Goal: Task Accomplishment & Management: Manage account settings

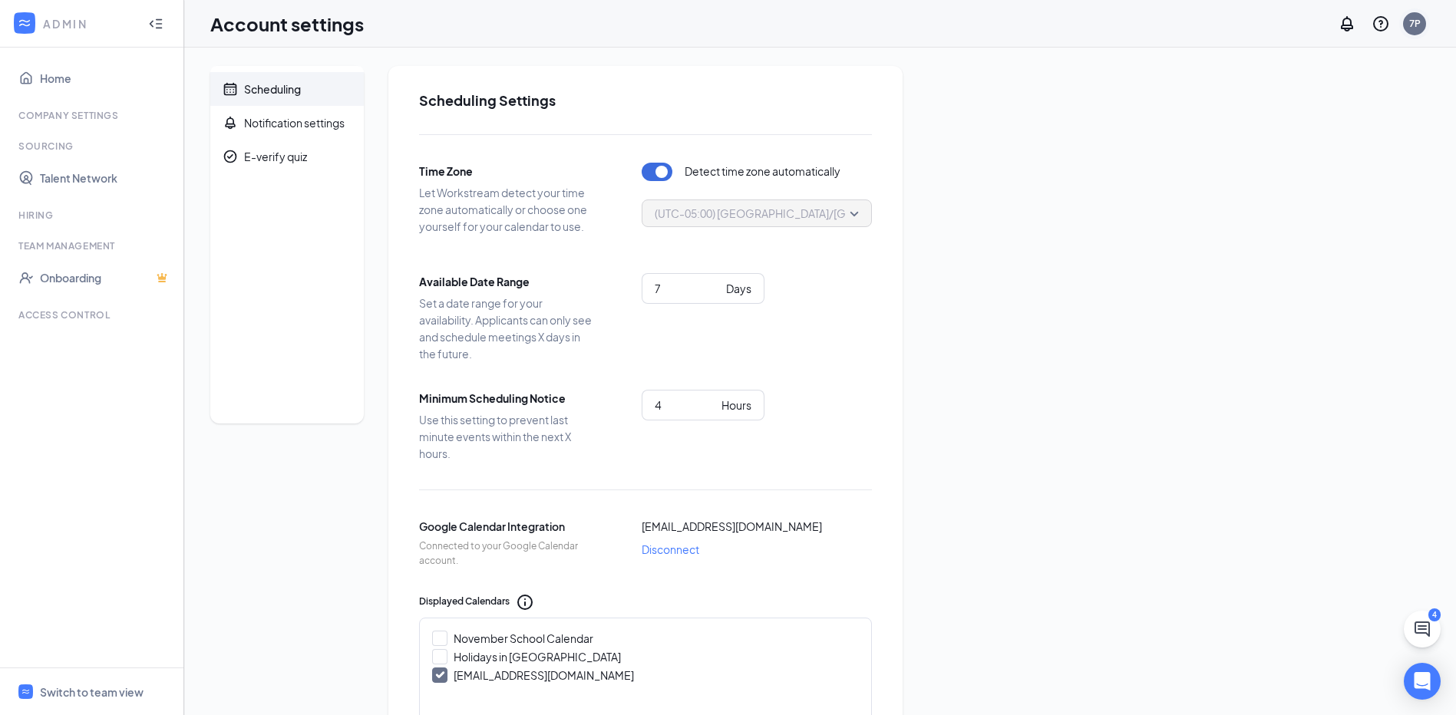
click at [1420, 21] on div "7P" at bounding box center [1415, 23] width 12 height 13
click at [1291, 240] on div "Log out" at bounding box center [1338, 234] width 166 height 15
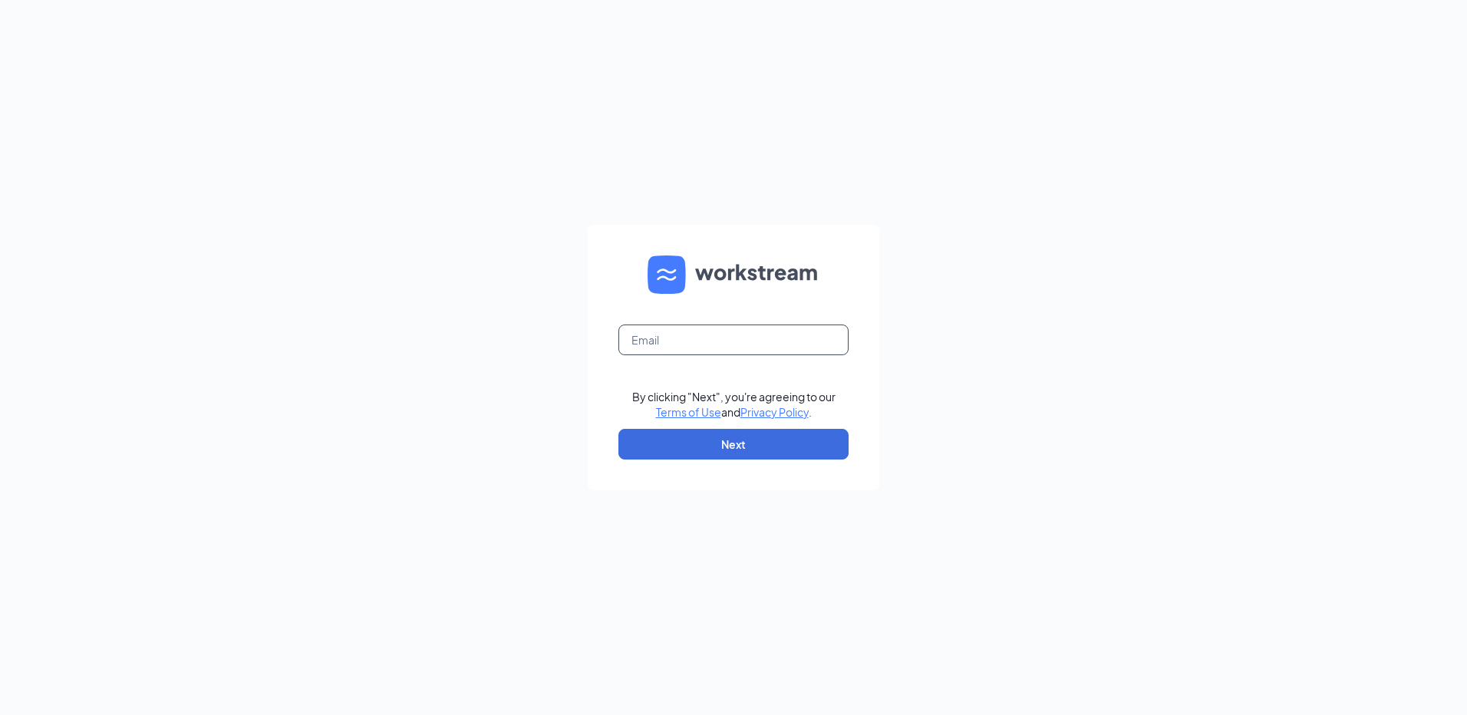
click at [679, 349] on input "text" at bounding box center [734, 340] width 230 height 31
type input "7141popeyes@eatoutnow.net"
click at [775, 438] on button "Next" at bounding box center [734, 444] width 230 height 31
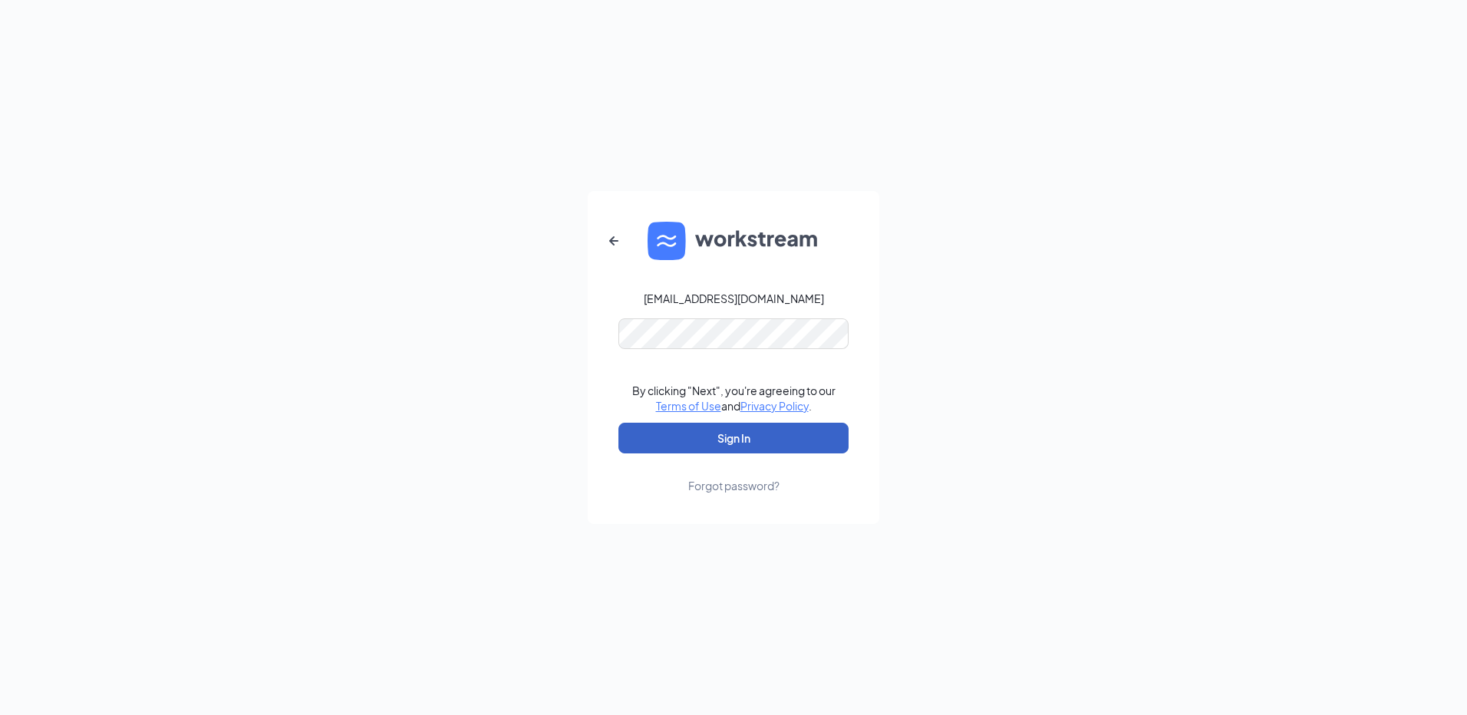
click at [744, 433] on button "Sign In" at bounding box center [734, 438] width 230 height 31
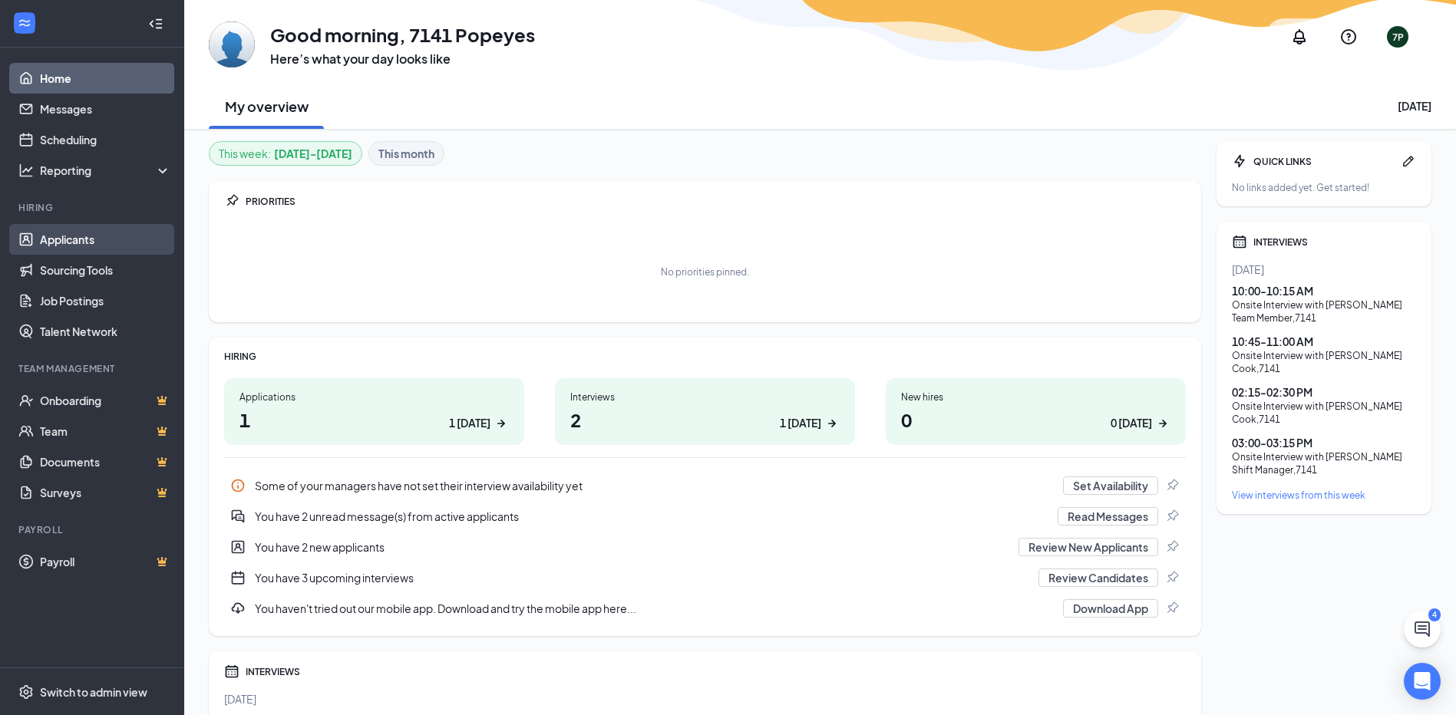
click at [79, 240] on link "Applicants" at bounding box center [105, 239] width 131 height 31
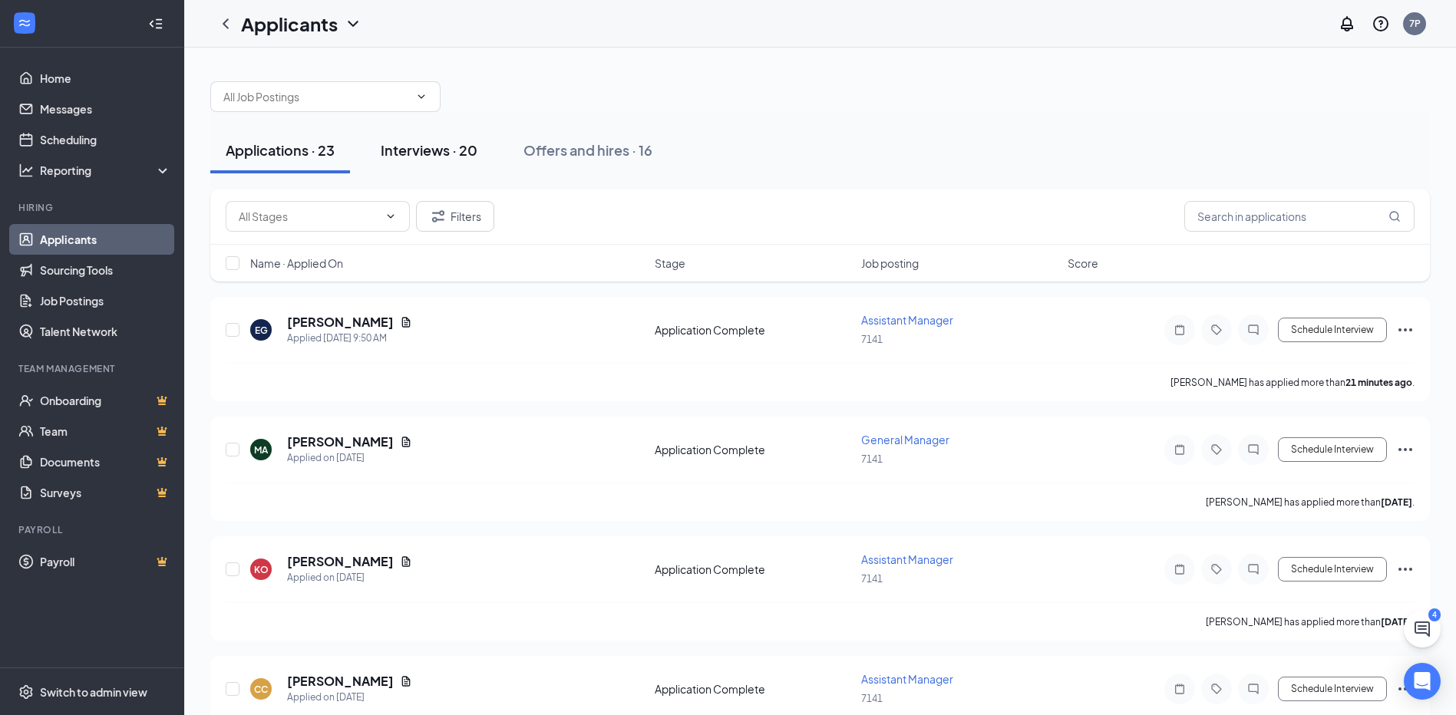
click at [424, 150] on div "Interviews · 20" at bounding box center [429, 149] width 97 height 19
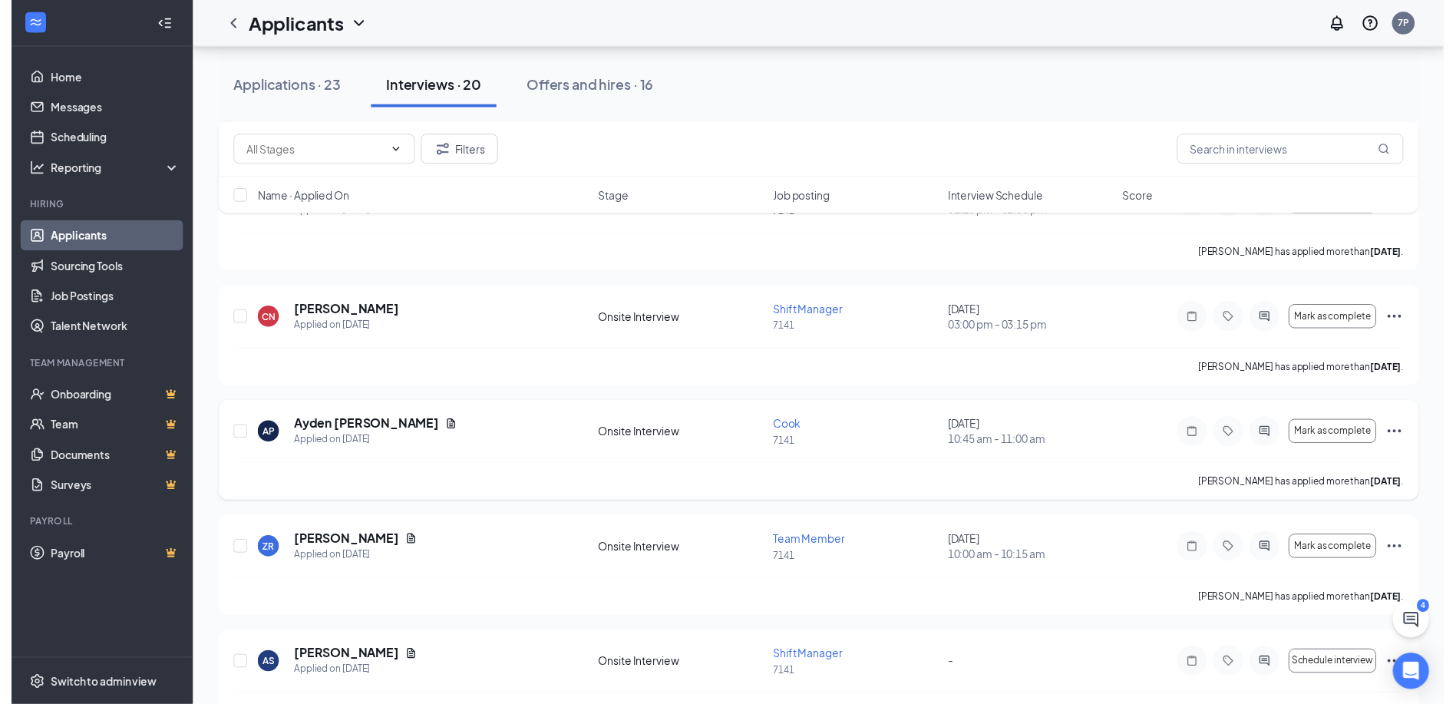
scroll to position [384, 0]
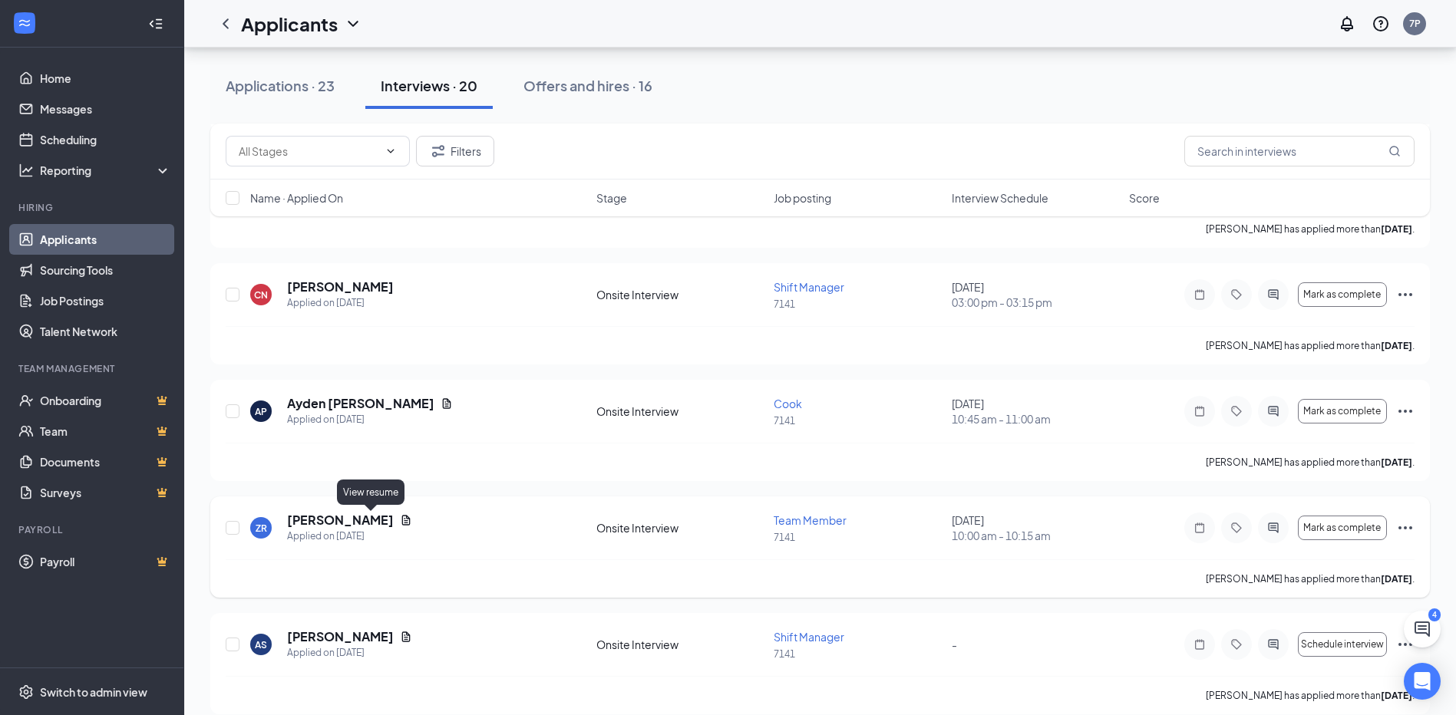
click at [400, 521] on icon "Document" at bounding box center [406, 520] width 12 height 12
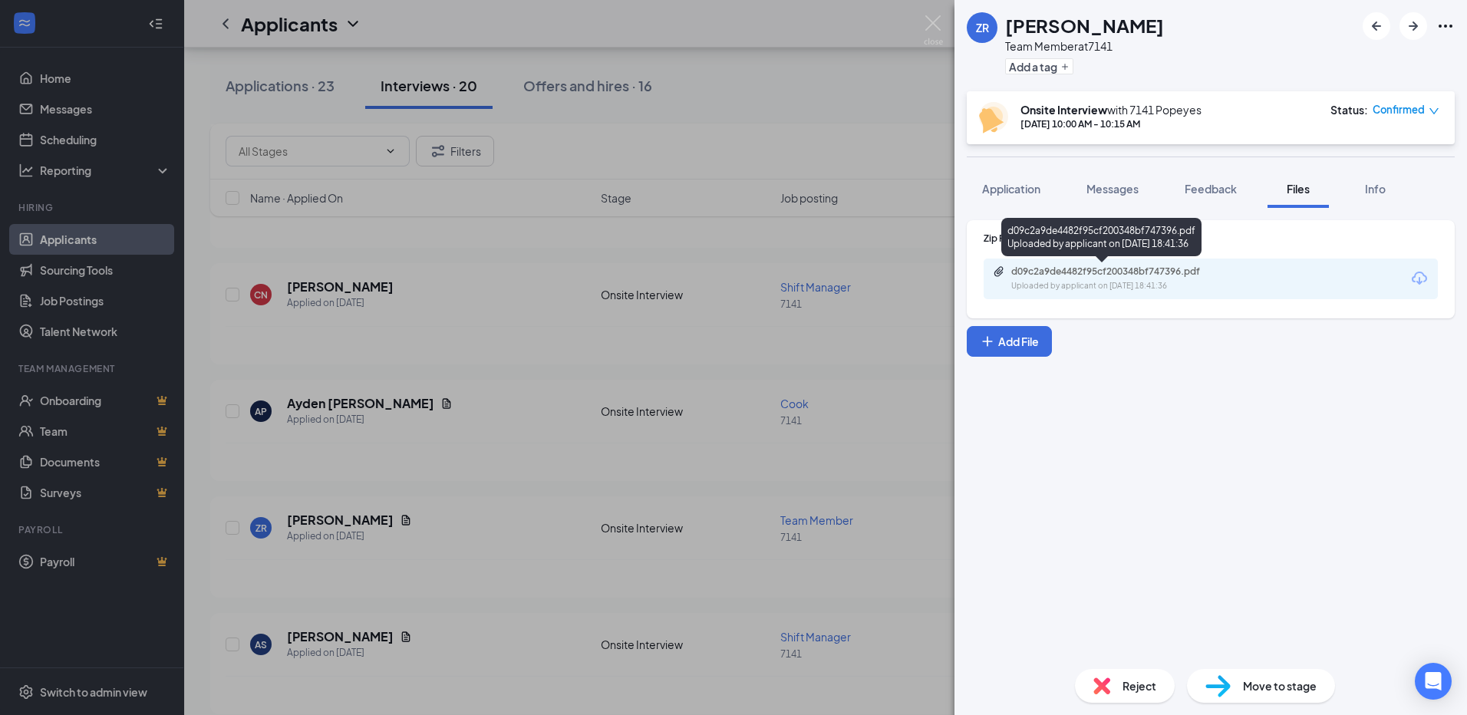
click at [1083, 266] on div "d09c2a9de4482f95cf200348bf747396.pdf" at bounding box center [1119, 272] width 215 height 12
click at [932, 22] on img at bounding box center [933, 30] width 19 height 30
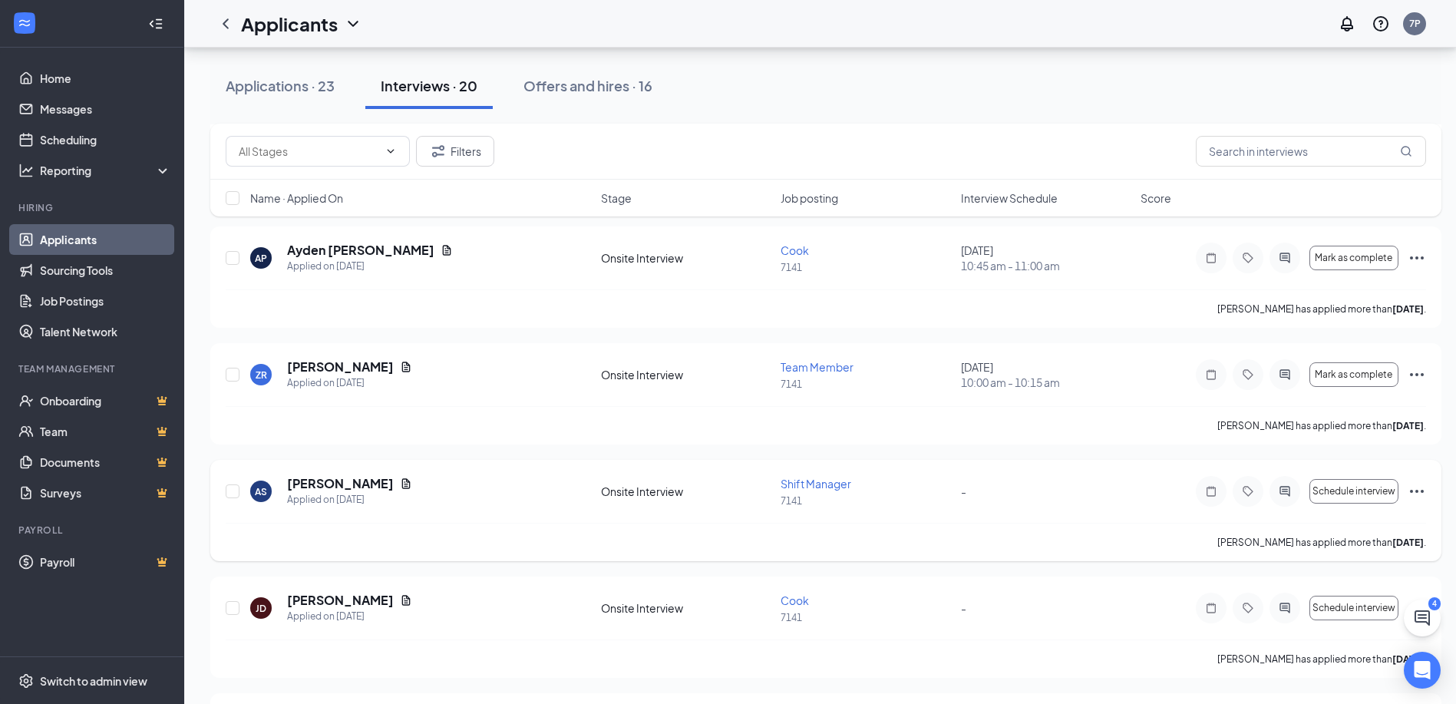
scroll to position [307, 0]
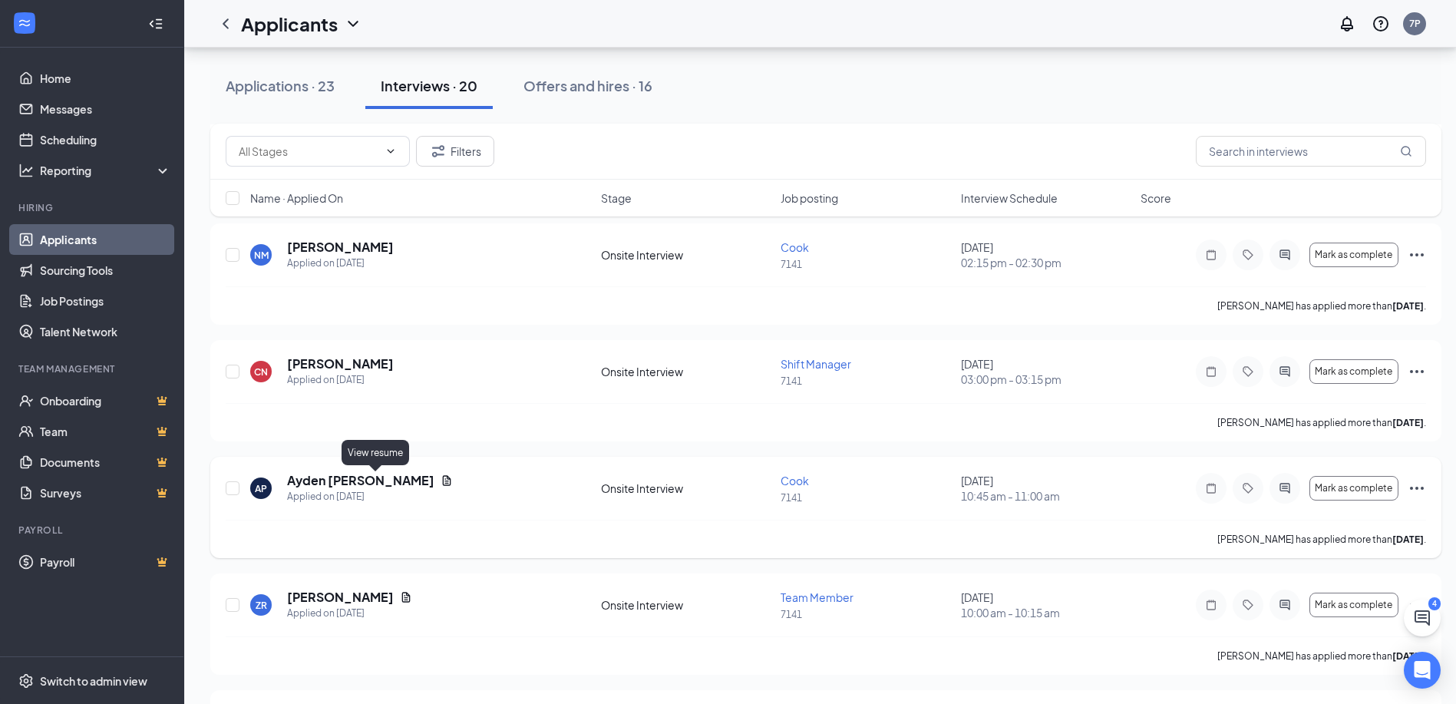
click at [375, 472] on div "Ayden [PERSON_NAME]" at bounding box center [370, 480] width 166 height 17
click at [443, 481] on icon "Document" at bounding box center [447, 480] width 8 height 10
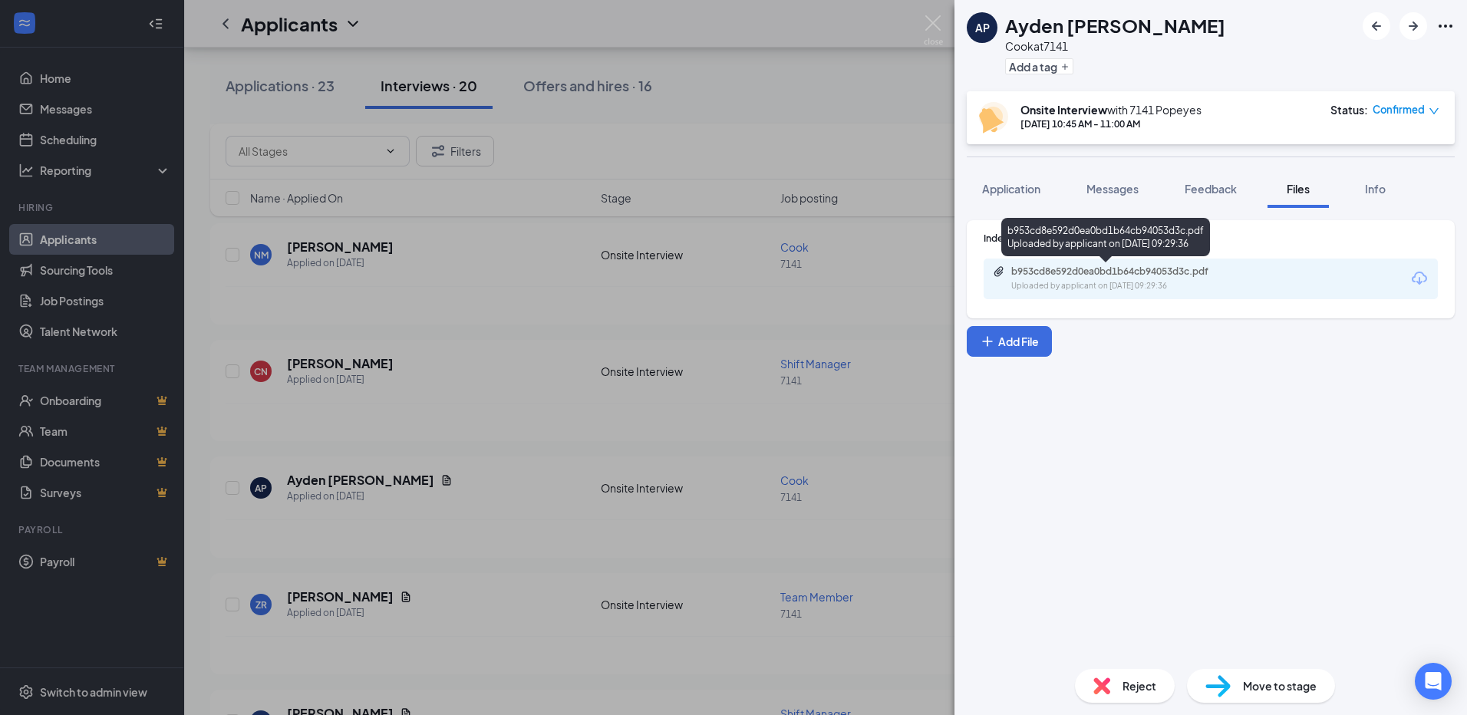
click at [1060, 261] on div "b953cd8e592d0ea0bd1b64cb94053d3c.pdf Uploaded by applicant on [DATE] 09:29:36" at bounding box center [1106, 240] width 209 height 45
click at [1059, 278] on div "b953cd8e592d0ea0bd1b64cb94053d3c.pdf Uploaded by applicant on [DATE] 09:29:36" at bounding box center [1117, 279] width 249 height 27
click at [932, 15] on img at bounding box center [933, 30] width 19 height 30
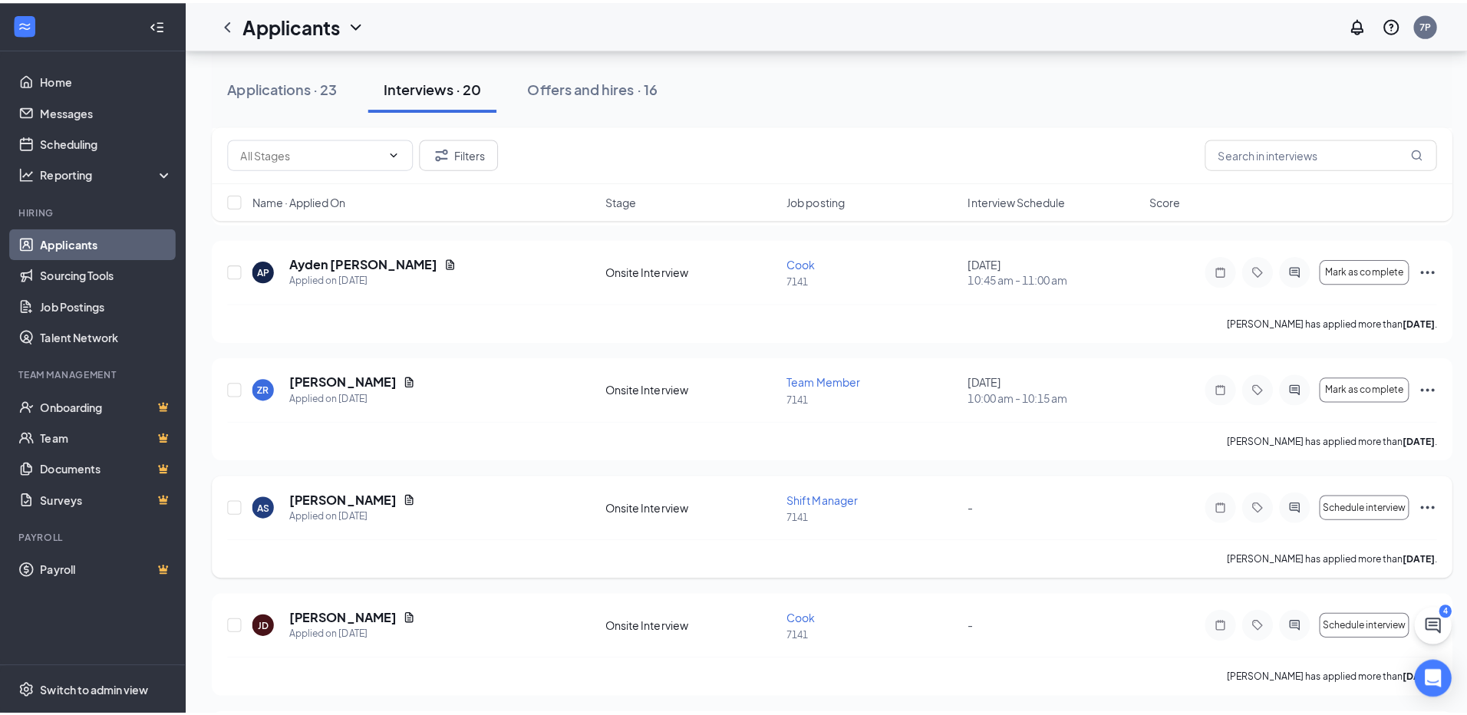
scroll to position [307, 0]
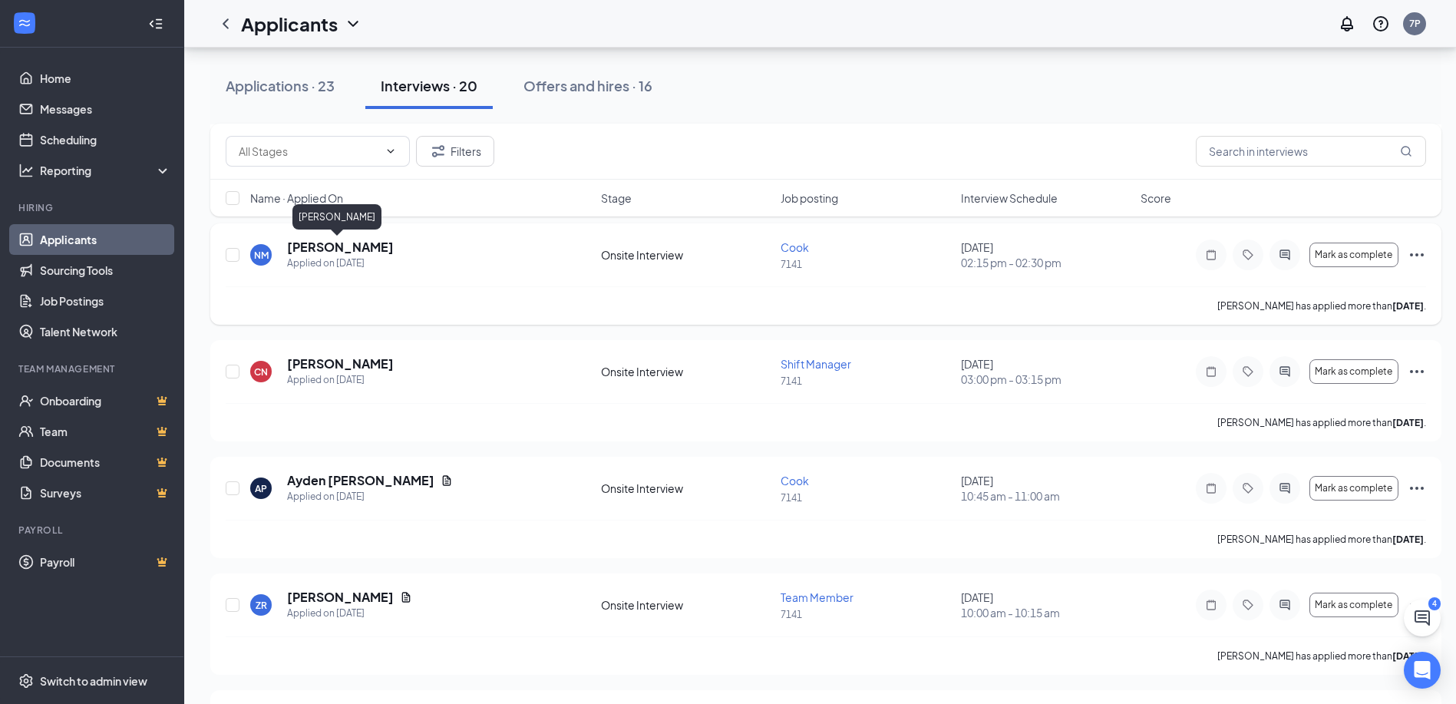
click at [318, 246] on h5 "[PERSON_NAME]" at bounding box center [340, 247] width 107 height 17
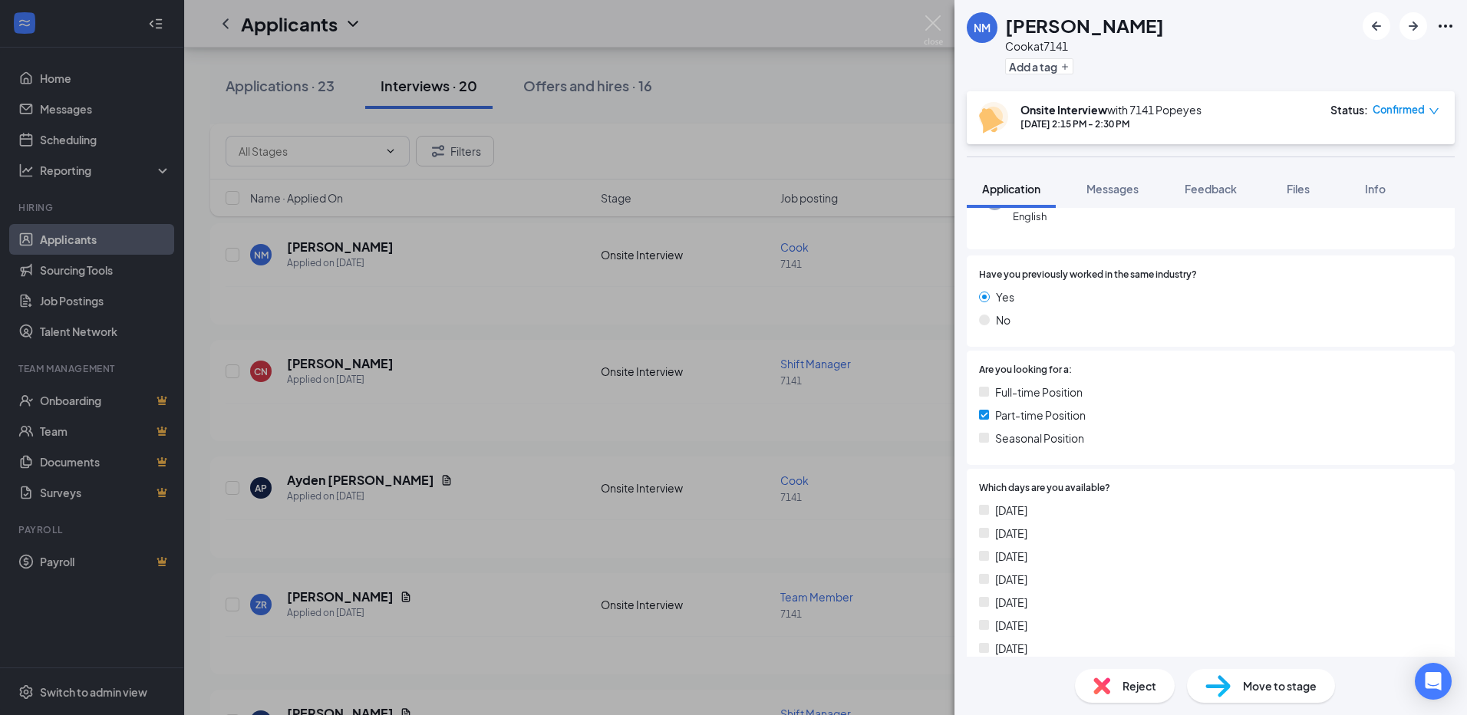
scroll to position [230, 0]
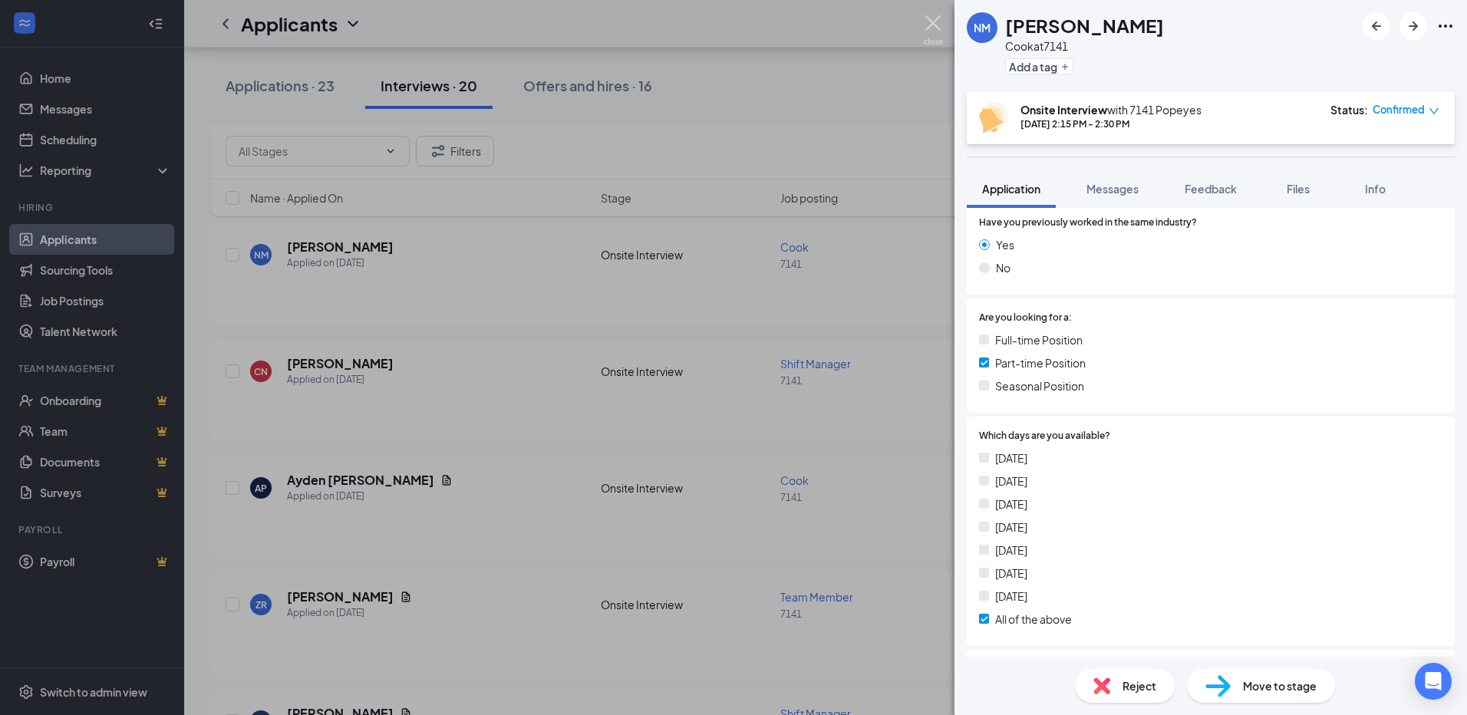
click at [936, 20] on img at bounding box center [933, 30] width 19 height 30
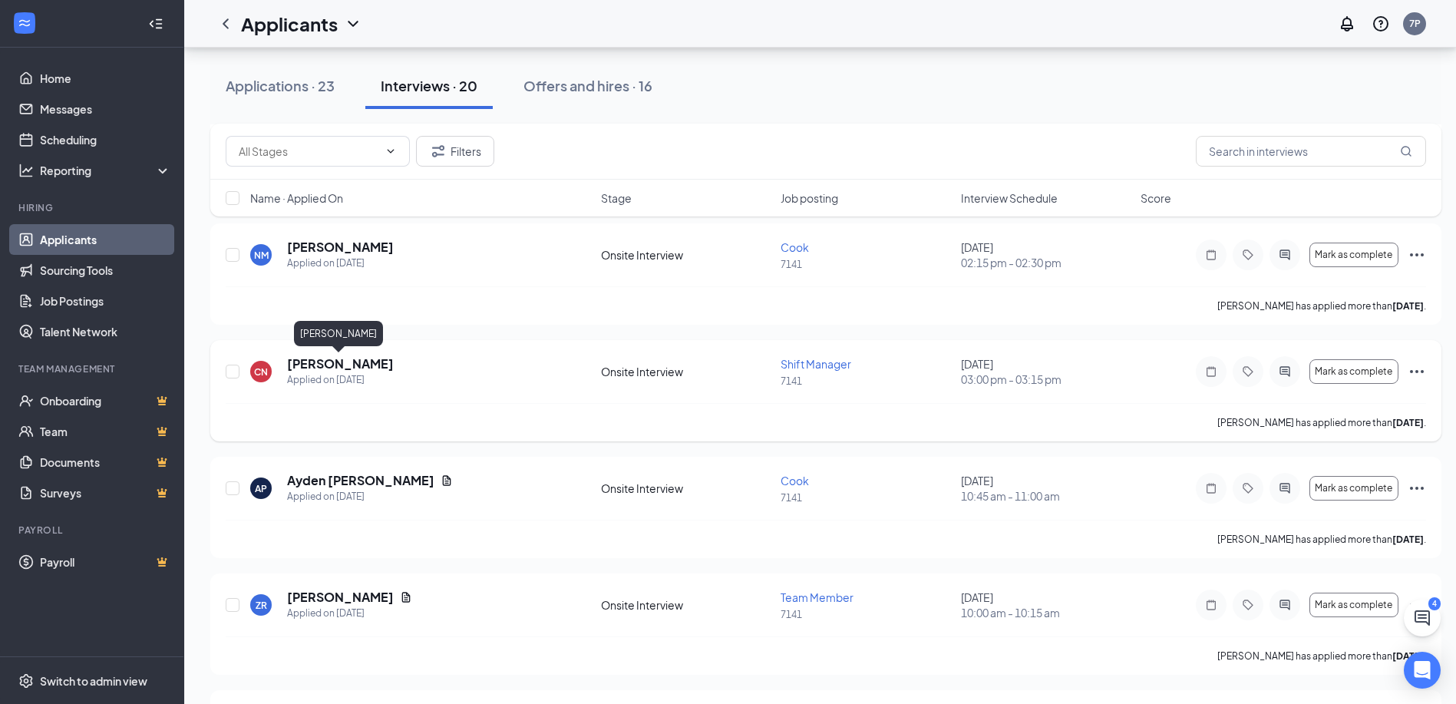
click at [341, 363] on h5 "[PERSON_NAME]" at bounding box center [340, 363] width 107 height 17
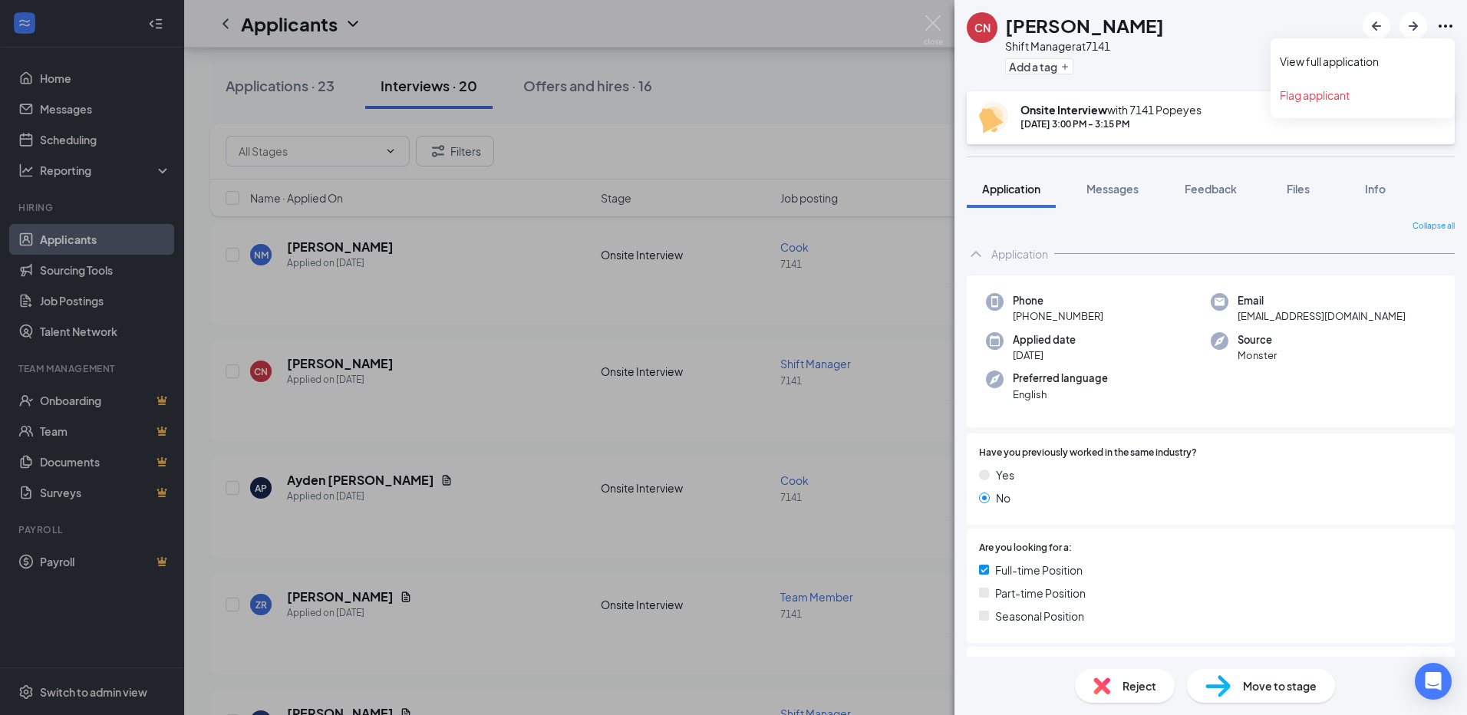
click at [1438, 25] on icon "Ellipses" at bounding box center [1446, 26] width 18 height 18
click at [1447, 26] on icon "Ellipses" at bounding box center [1446, 26] width 14 height 3
click at [1327, 58] on link "View full application" at bounding box center [1363, 61] width 166 height 15
click at [938, 15] on img at bounding box center [933, 30] width 19 height 30
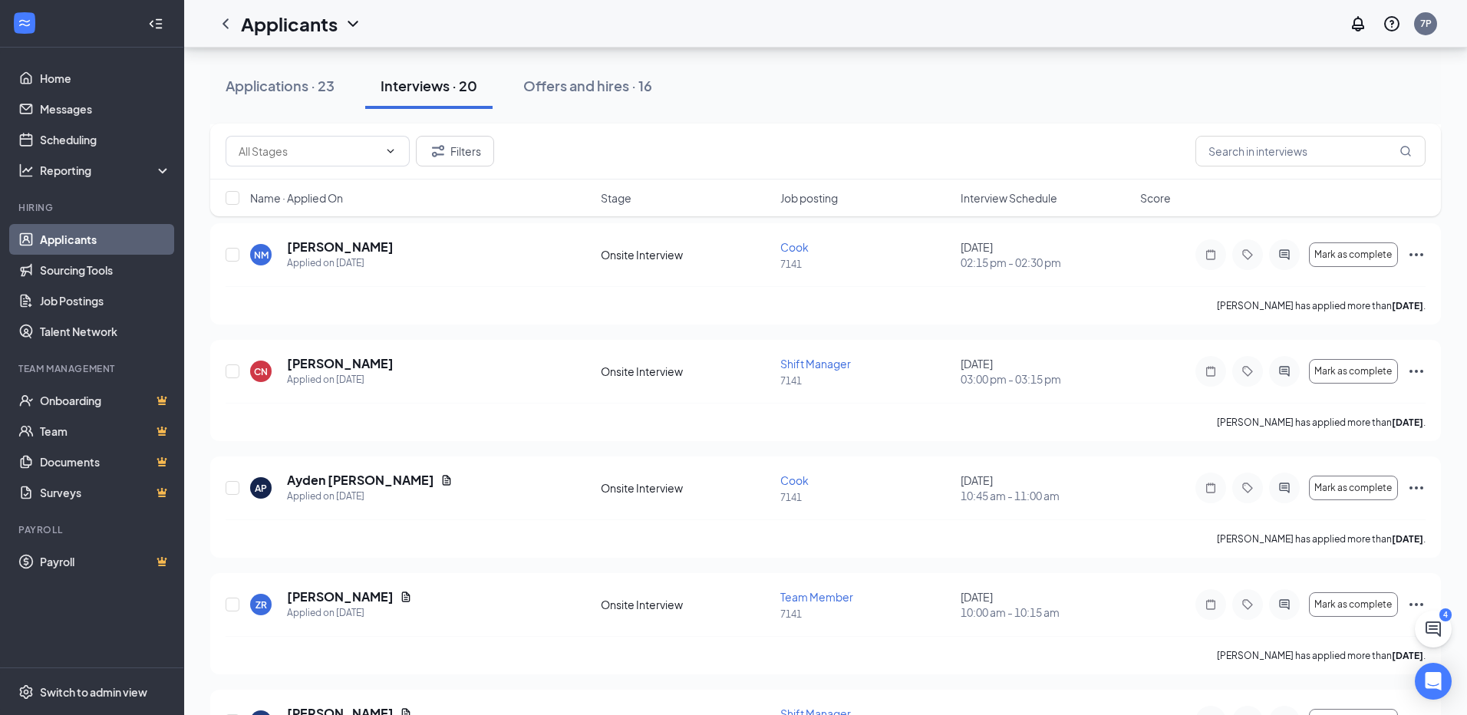
drag, startPoint x: 935, startPoint y: 23, endPoint x: 990, endPoint y: 192, distance: 177.7
click at [935, 22] on div "Applicants 7P" at bounding box center [825, 24] width 1283 height 48
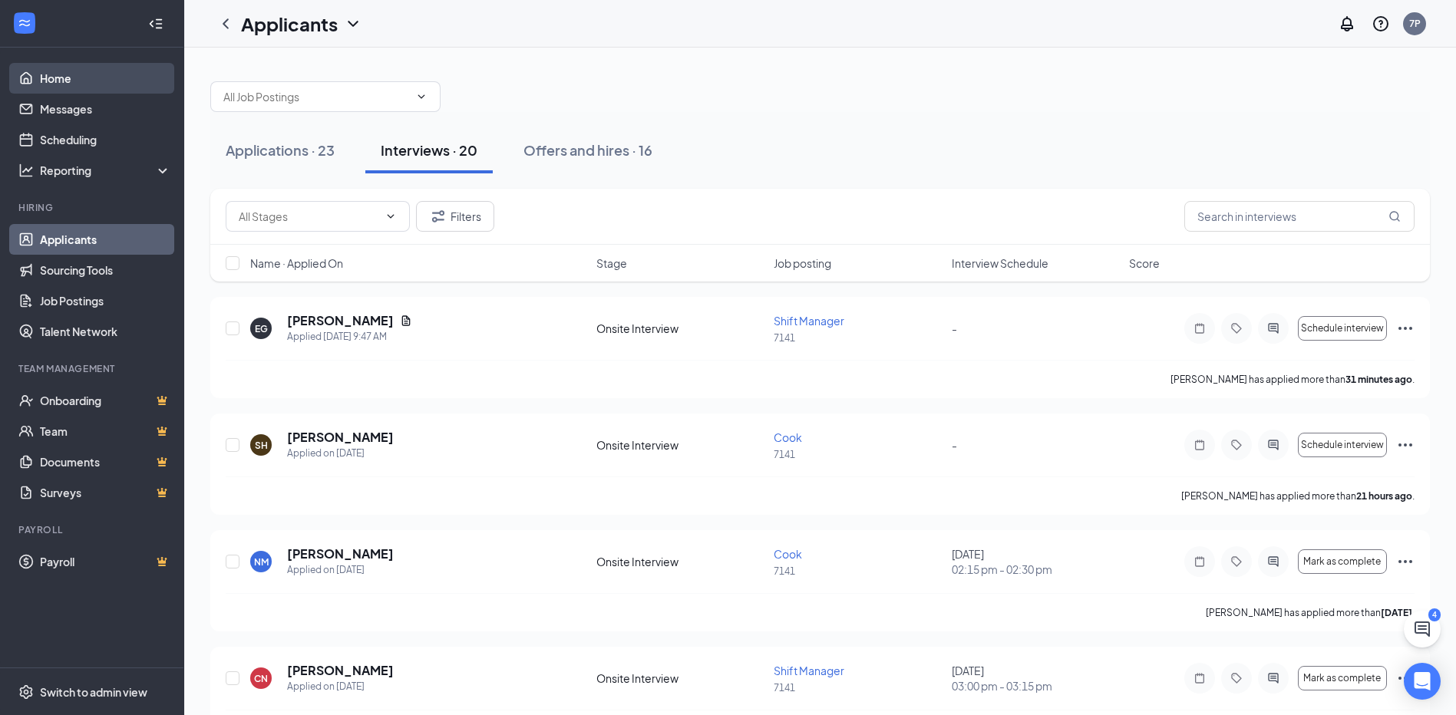
click at [64, 79] on link "Home" at bounding box center [105, 78] width 131 height 31
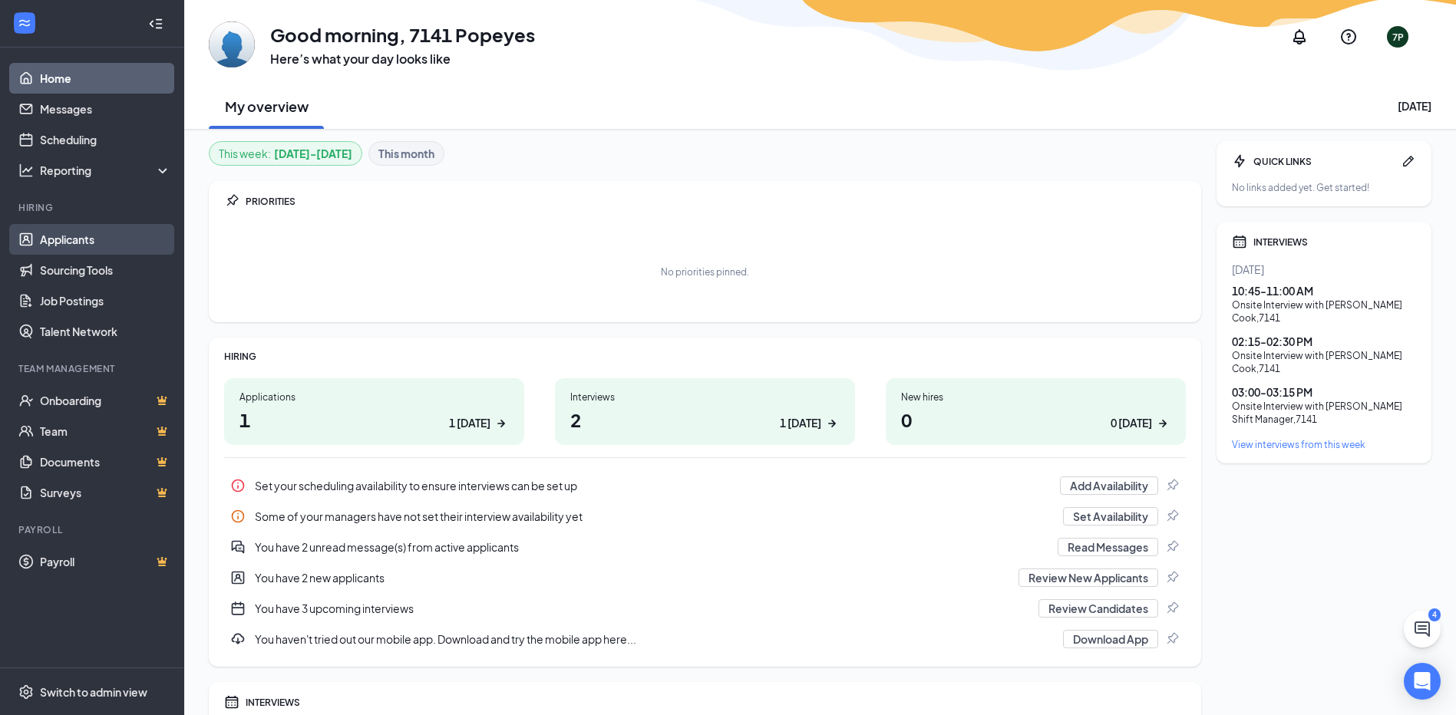
click at [56, 239] on link "Applicants" at bounding box center [105, 239] width 131 height 31
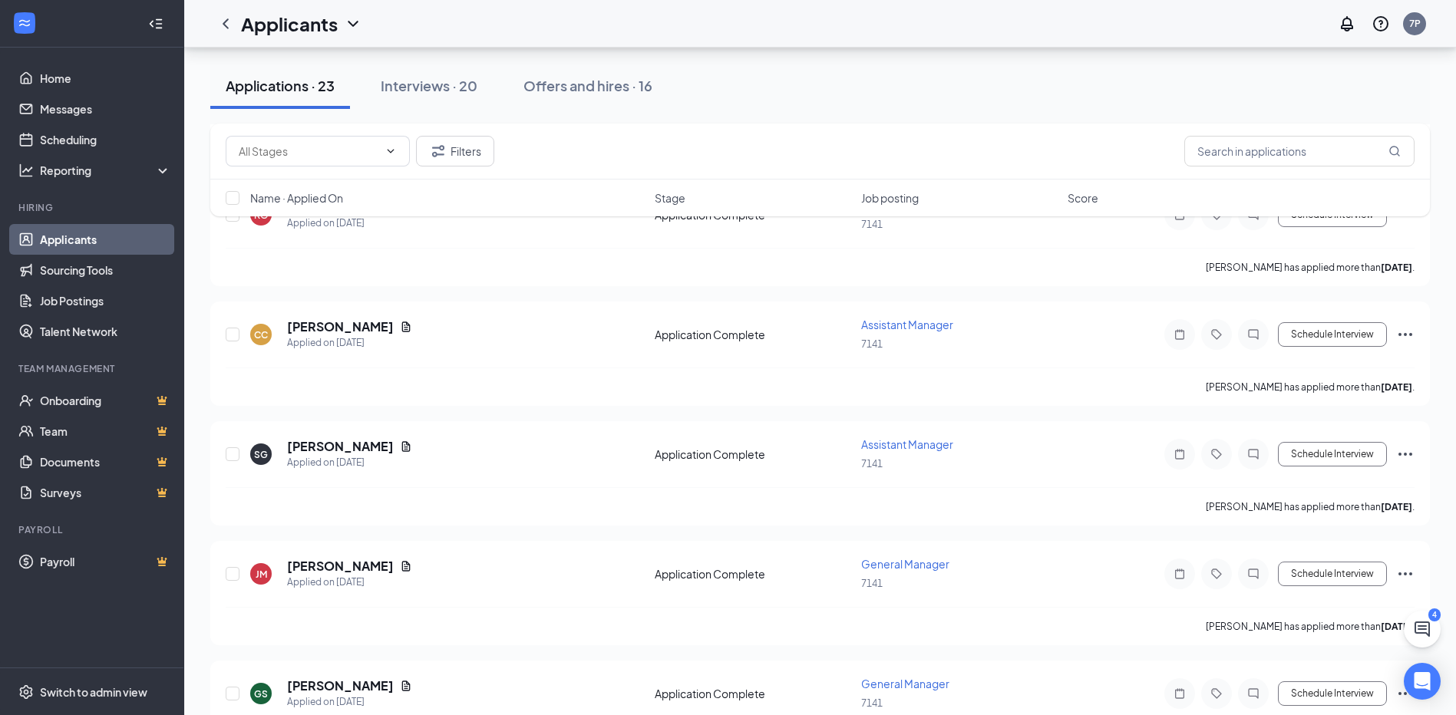
scroll to position [230, 0]
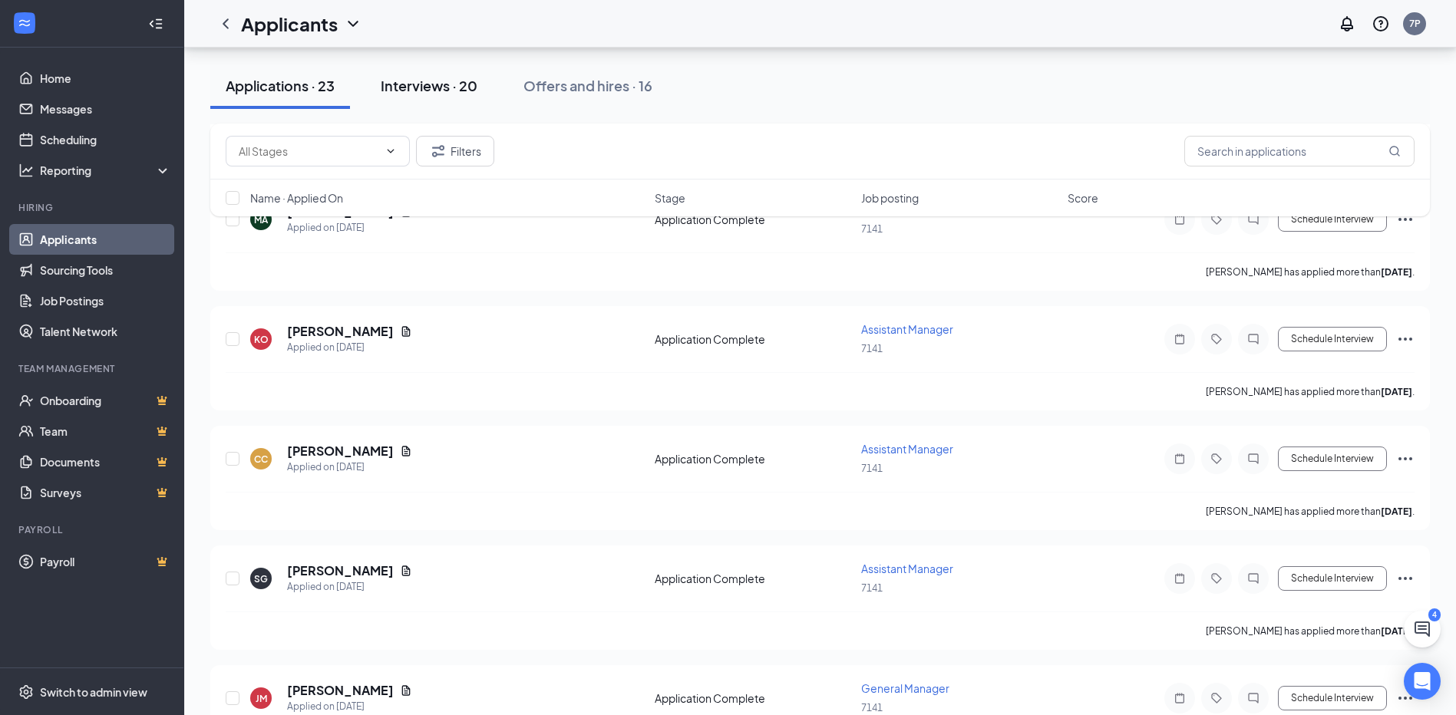
click at [394, 90] on div "Interviews · 20" at bounding box center [429, 85] width 97 height 19
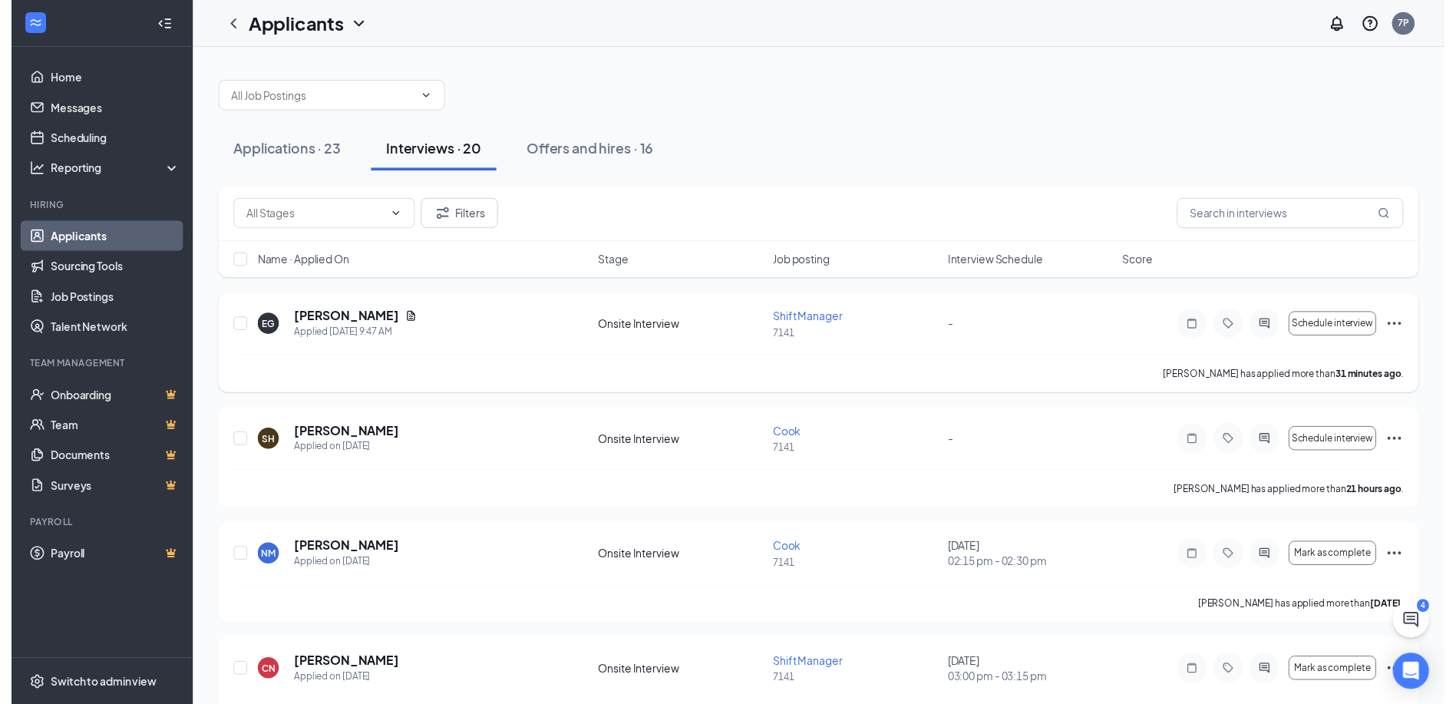
scroll to position [77, 0]
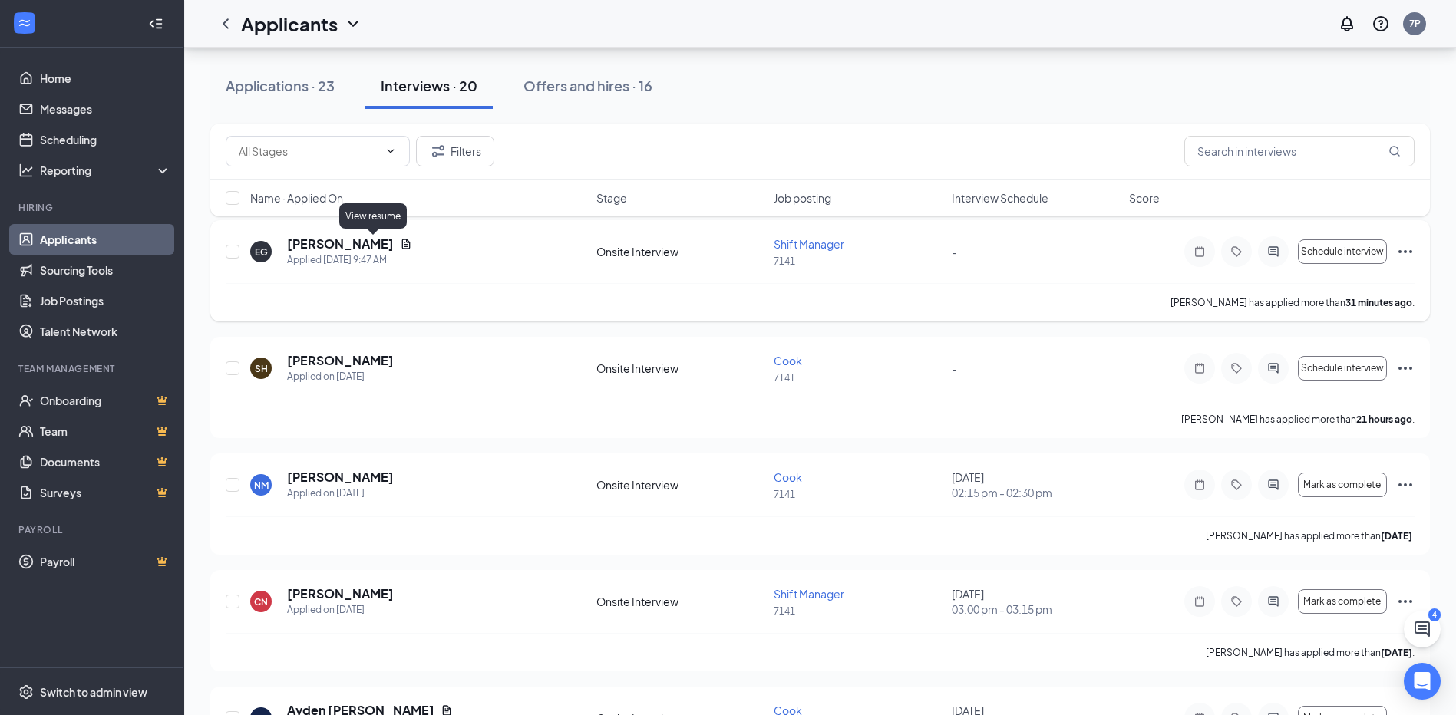
click at [402, 244] on icon "Document" at bounding box center [406, 244] width 8 height 10
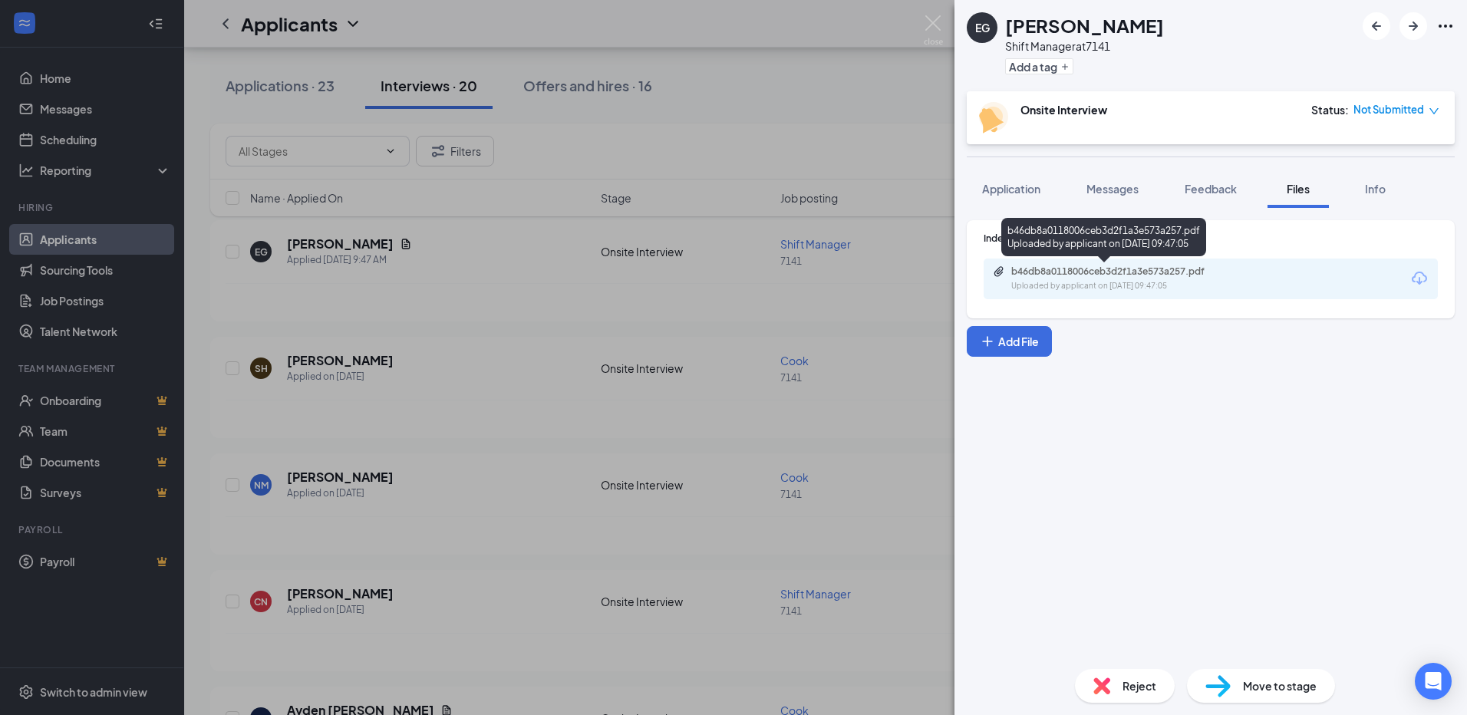
click at [1092, 272] on div "b46db8a0118006ceb3d2f1a3e573a257.pdf" at bounding box center [1119, 272] width 215 height 12
click at [936, 21] on img at bounding box center [933, 30] width 19 height 30
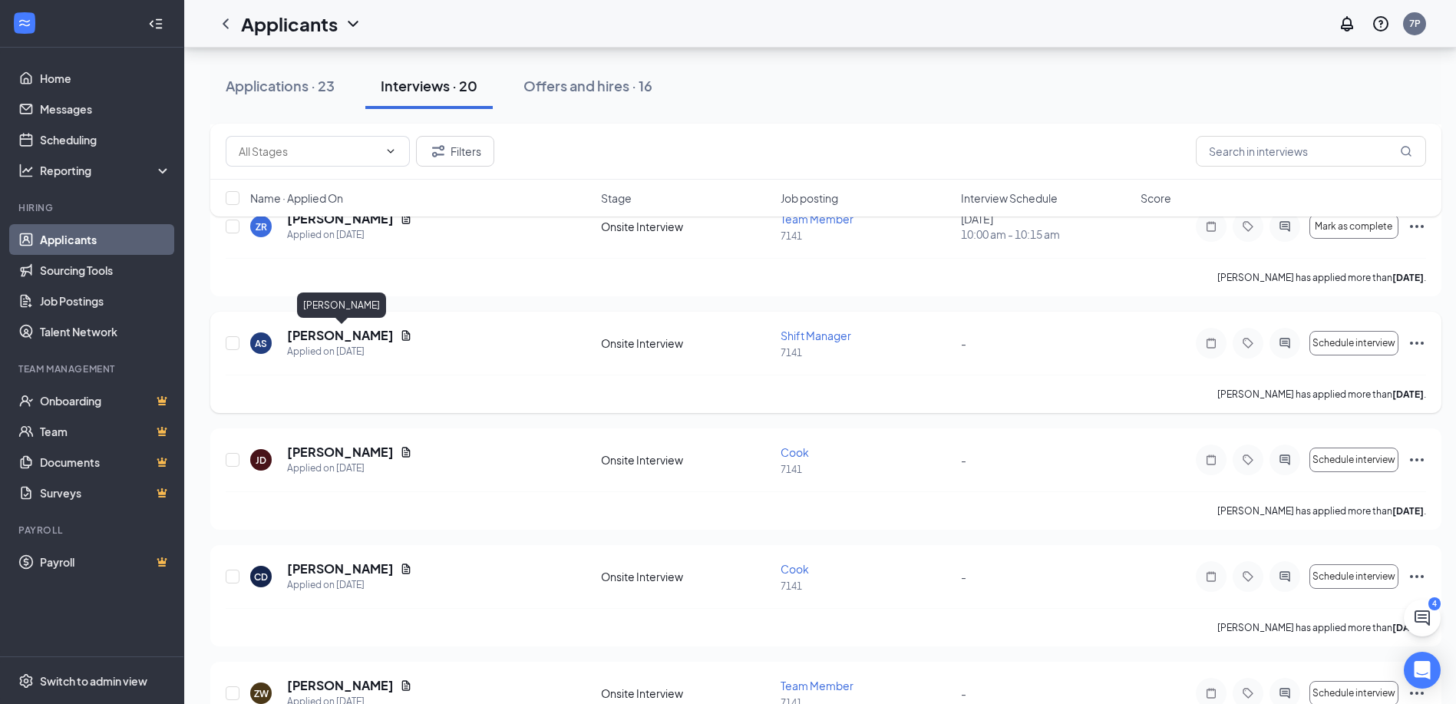
scroll to position [691, 0]
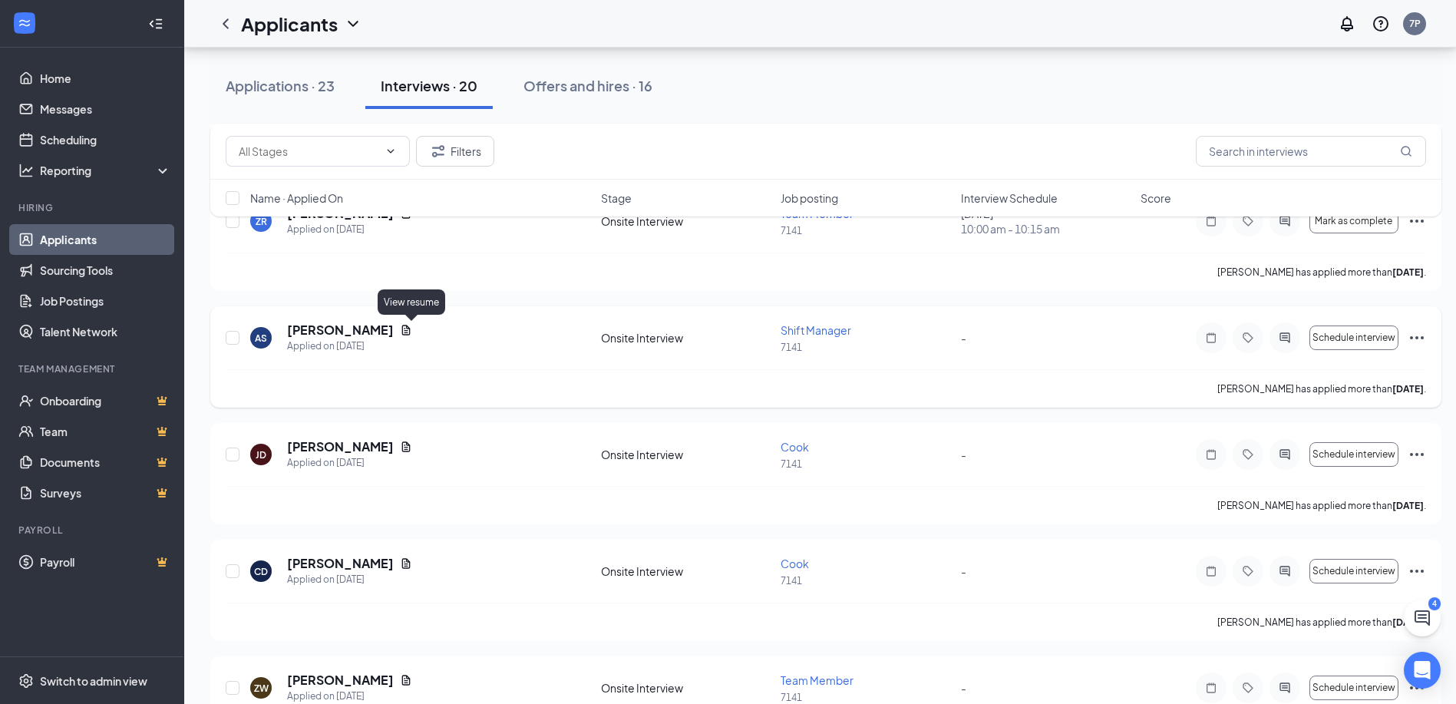
click at [408, 326] on icon "Document" at bounding box center [406, 330] width 12 height 12
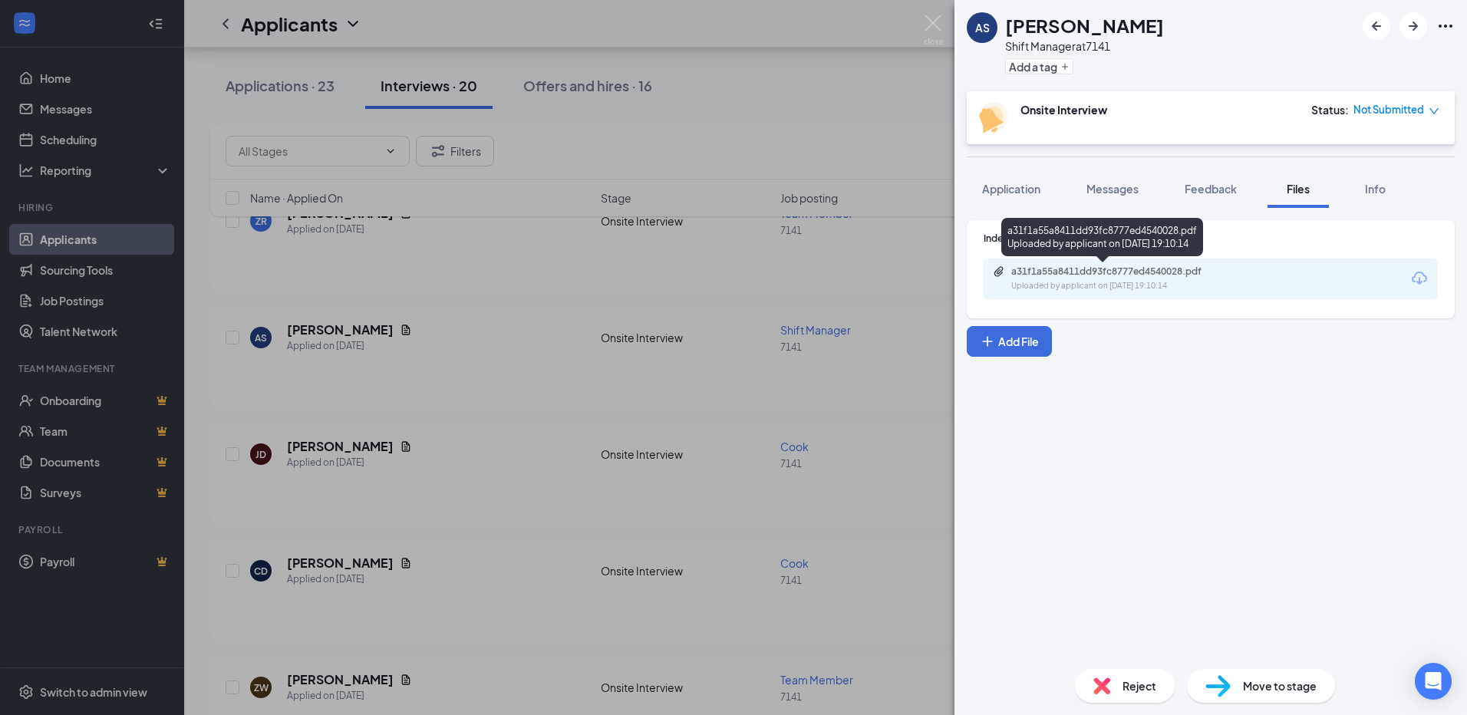
click at [1088, 270] on div "a31f1a55a8411dd93fc8777ed4540028.pdf" at bounding box center [1119, 272] width 215 height 12
click at [931, 20] on img at bounding box center [933, 30] width 19 height 30
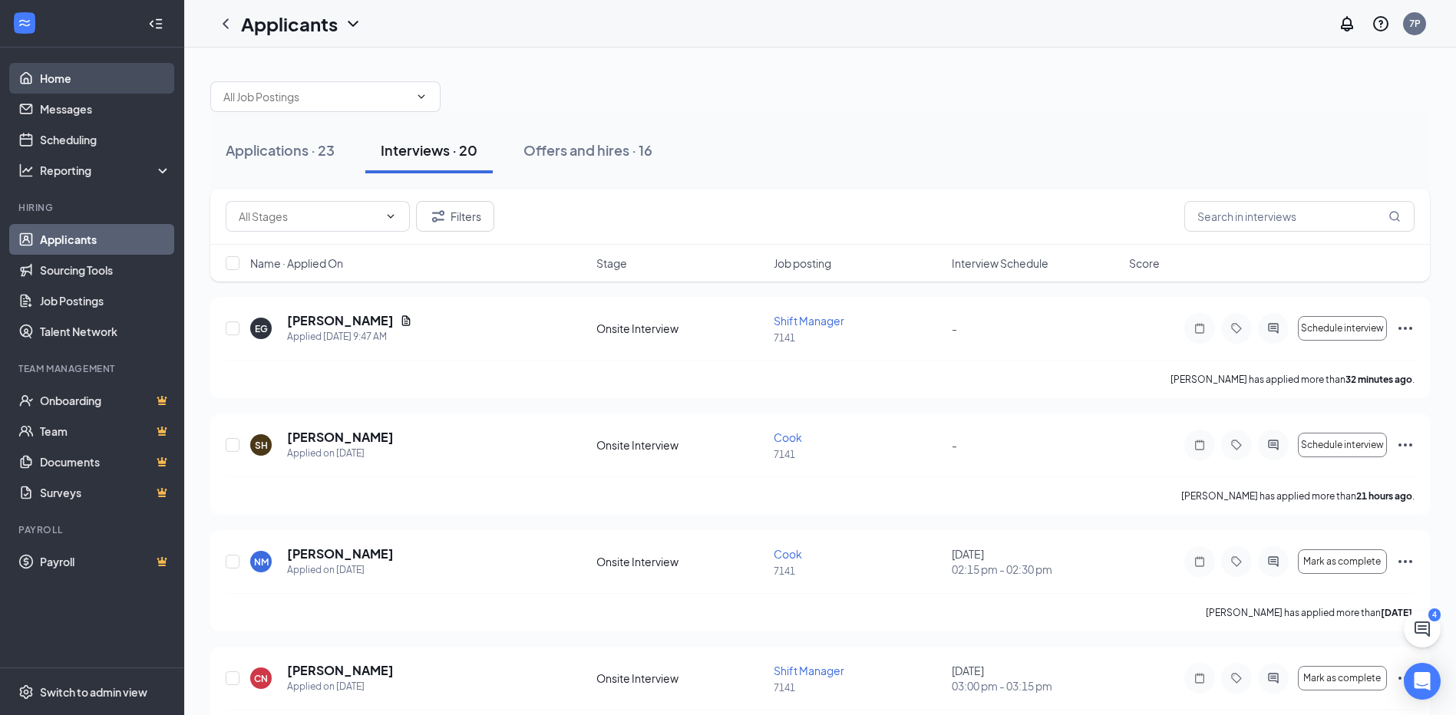
click at [66, 74] on link "Home" at bounding box center [105, 78] width 131 height 31
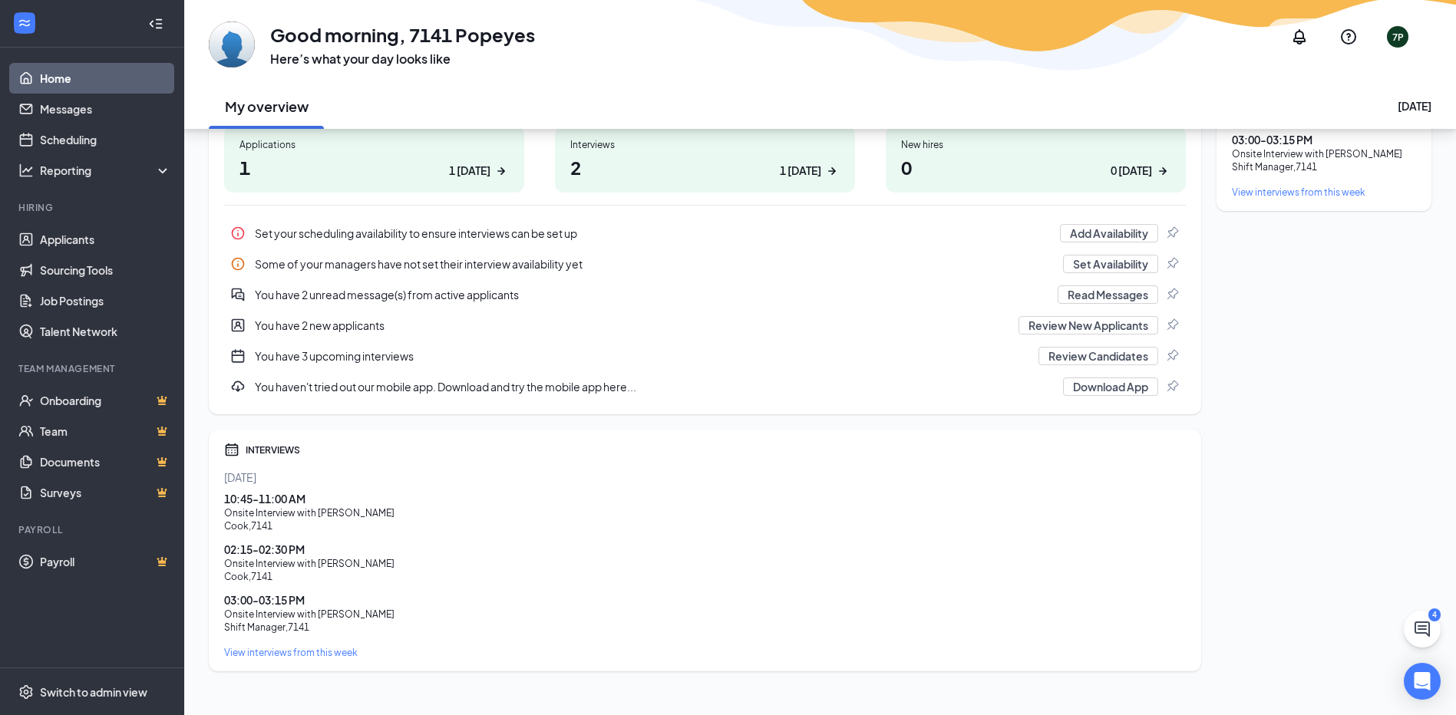
scroll to position [270, 0]
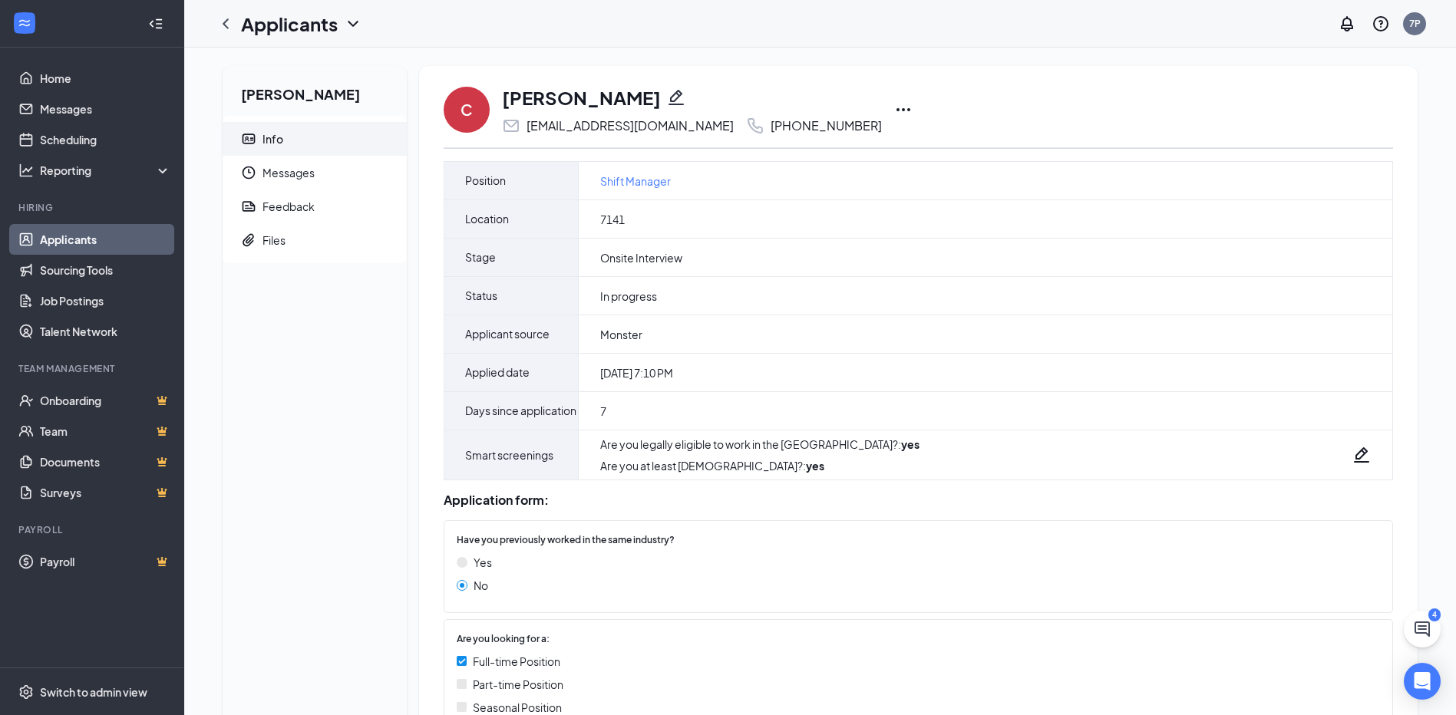
click at [894, 112] on icon "Ellipses" at bounding box center [903, 110] width 18 height 18
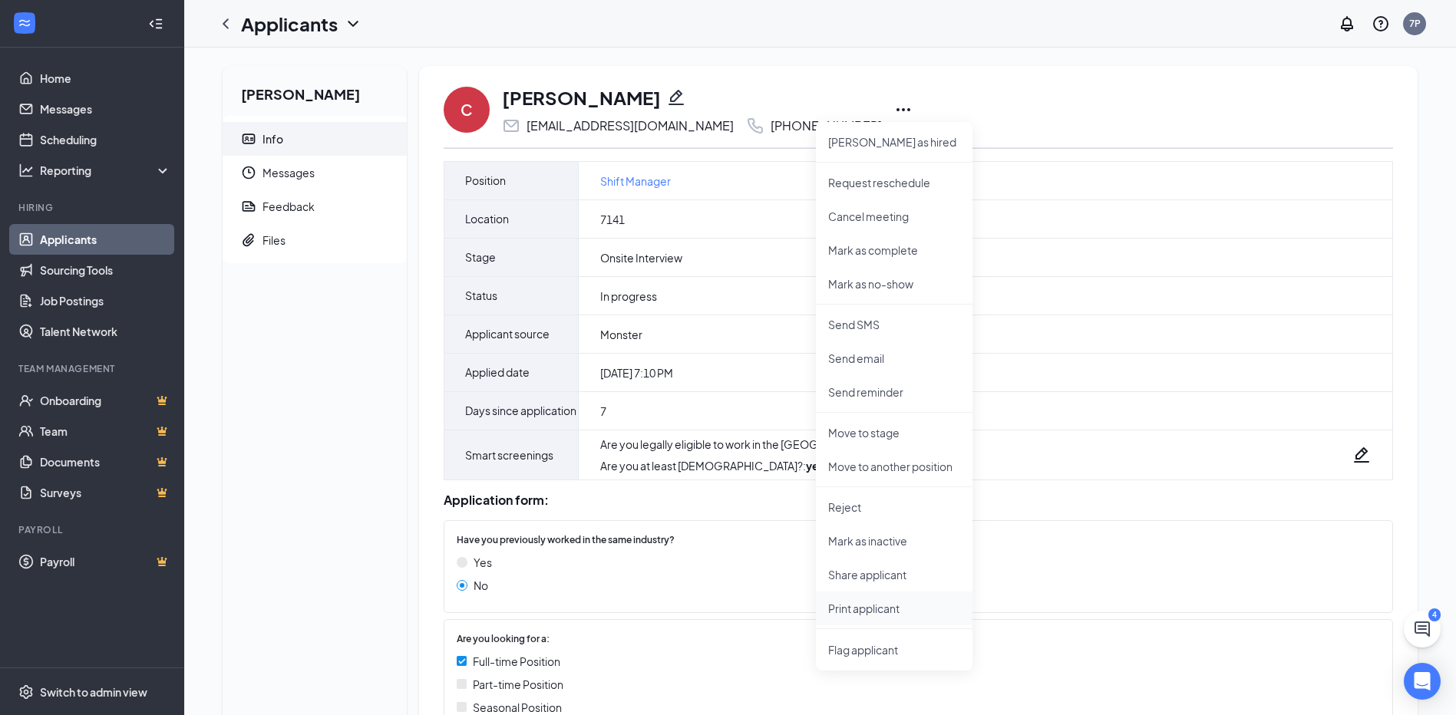
click at [862, 609] on p "Print applicant" at bounding box center [894, 608] width 132 height 15
